Goal: Task Accomplishment & Management: Use online tool/utility

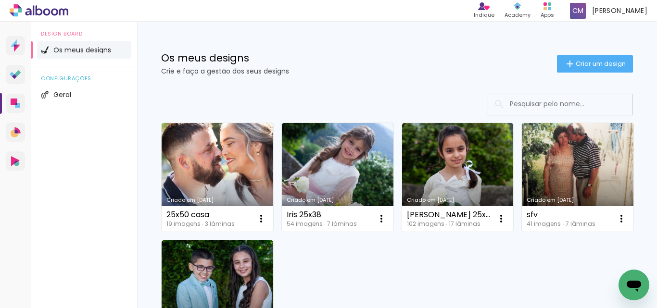
scroll to position [96, 0]
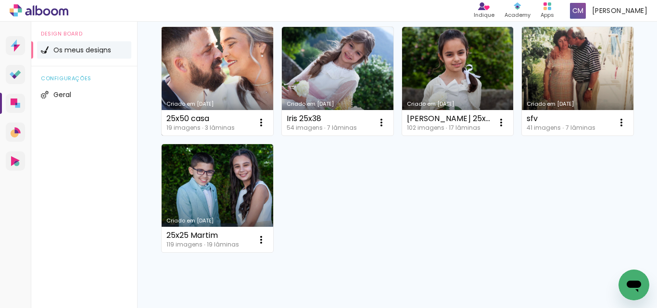
click at [237, 64] on link "Criado em [DATE]" at bounding box center [218, 81] width 112 height 109
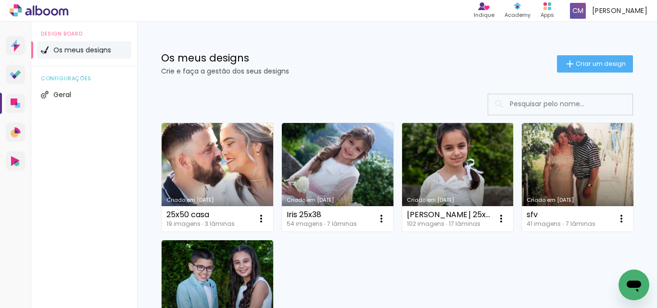
click at [488, 164] on link "Criado em [DATE]" at bounding box center [458, 177] width 112 height 109
